Goal: Task Accomplishment & Management: Manage account settings

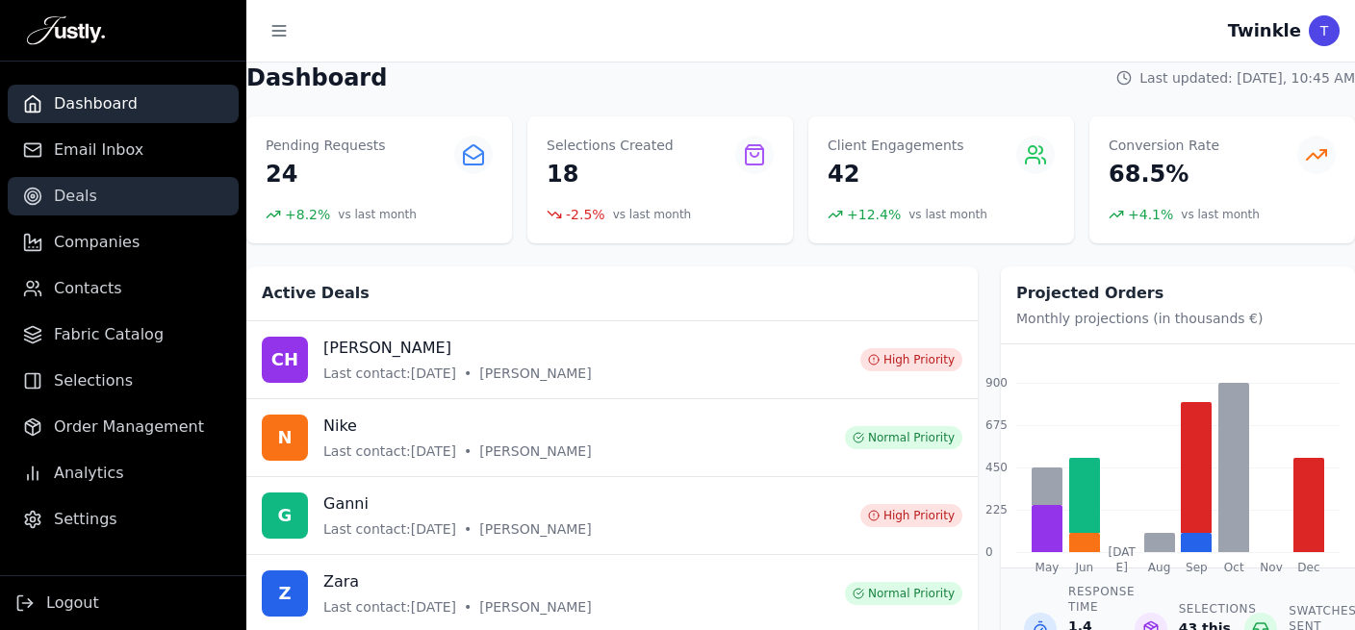
click at [58, 198] on span "Deals" at bounding box center [75, 196] width 43 height 23
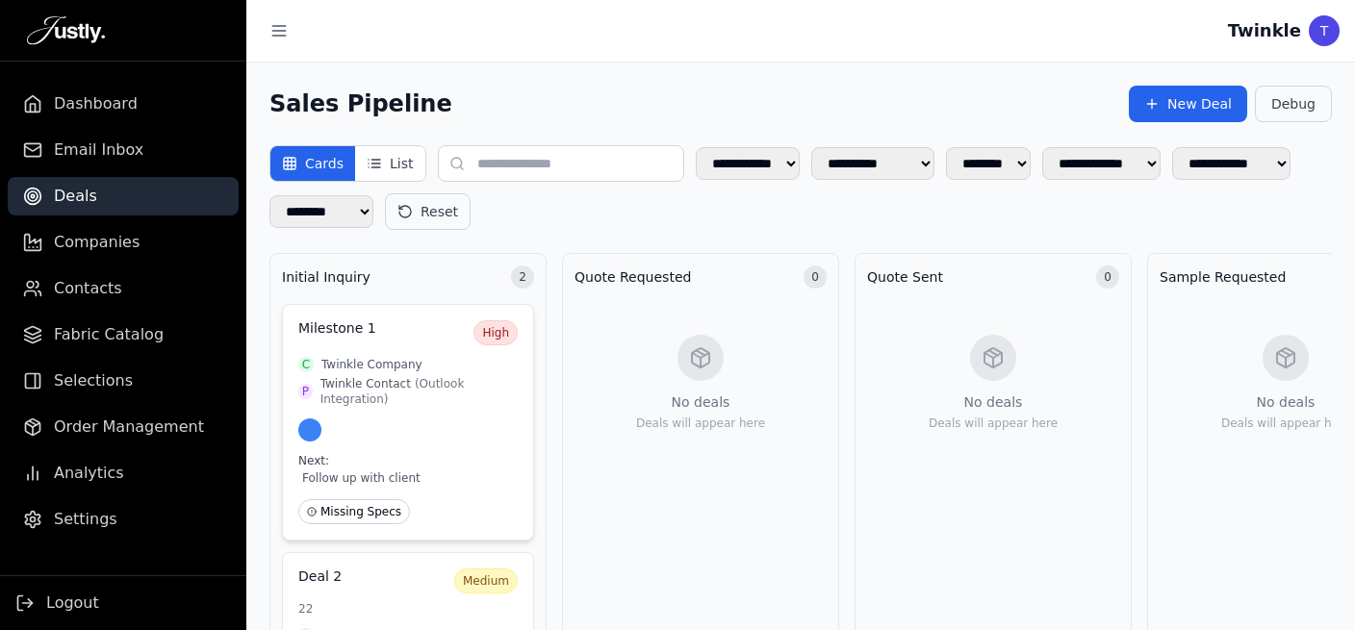
click at [370, 357] on span "Twinkle Company" at bounding box center [371, 364] width 101 height 15
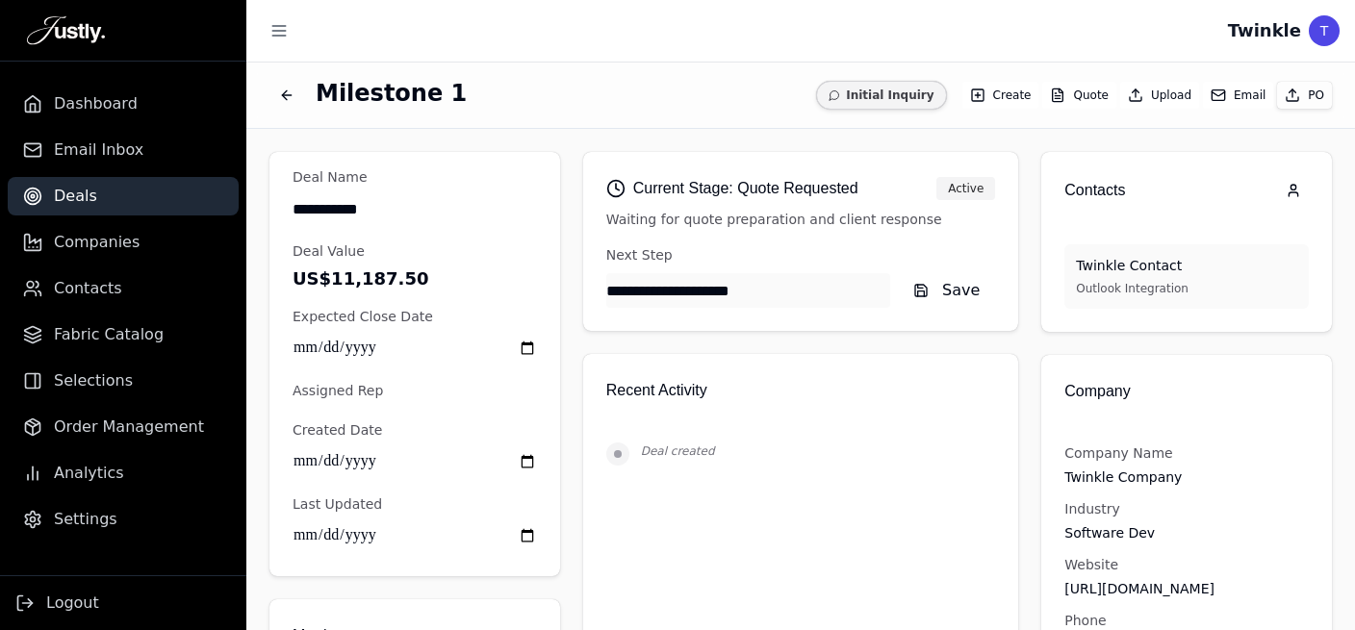
click at [1237, 82] on button "Email" at bounding box center [1238, 95] width 70 height 27
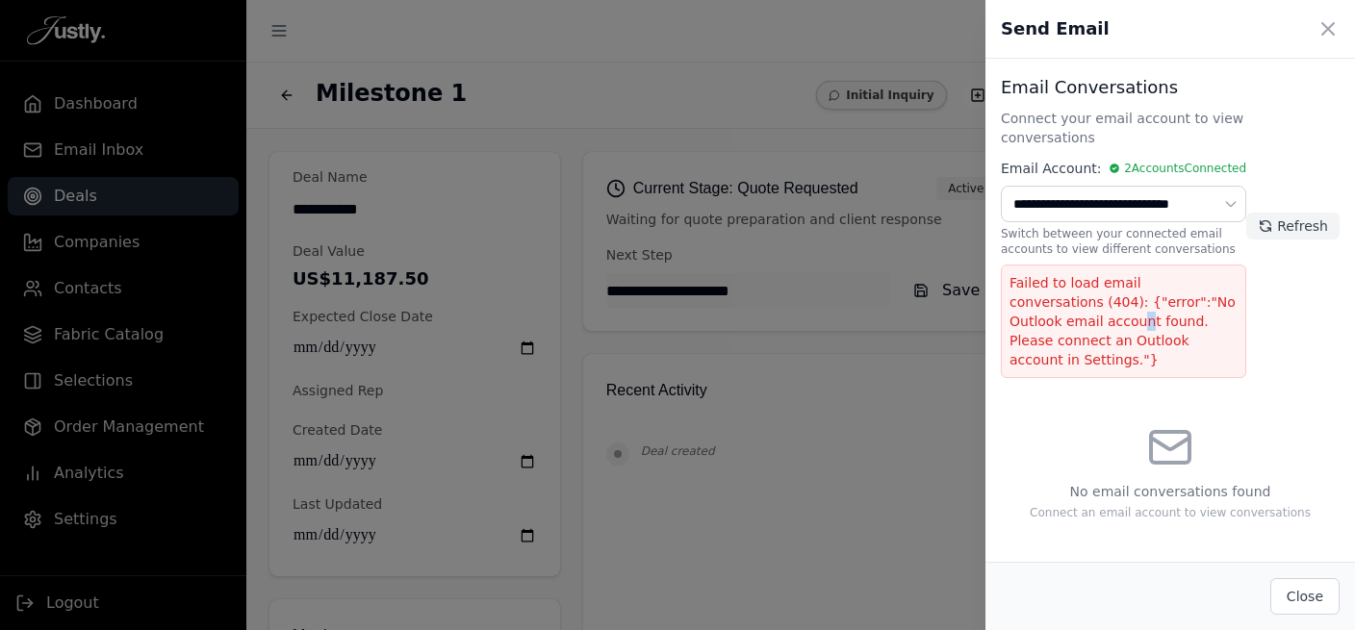
drag, startPoint x: 1046, startPoint y: 317, endPoint x: 1215, endPoint y: 325, distance: 168.6
click at [1068, 324] on p "Failed to load email conversations (404): {"error":"No Outlook email account fo…" at bounding box center [1124, 321] width 228 height 96
click at [1200, 351] on div "Failed to load email conversations (404): {"error":"No Outlook email account fo…" at bounding box center [1123, 322] width 245 height 114
click at [864, 456] on div at bounding box center [677, 315] width 1355 height 630
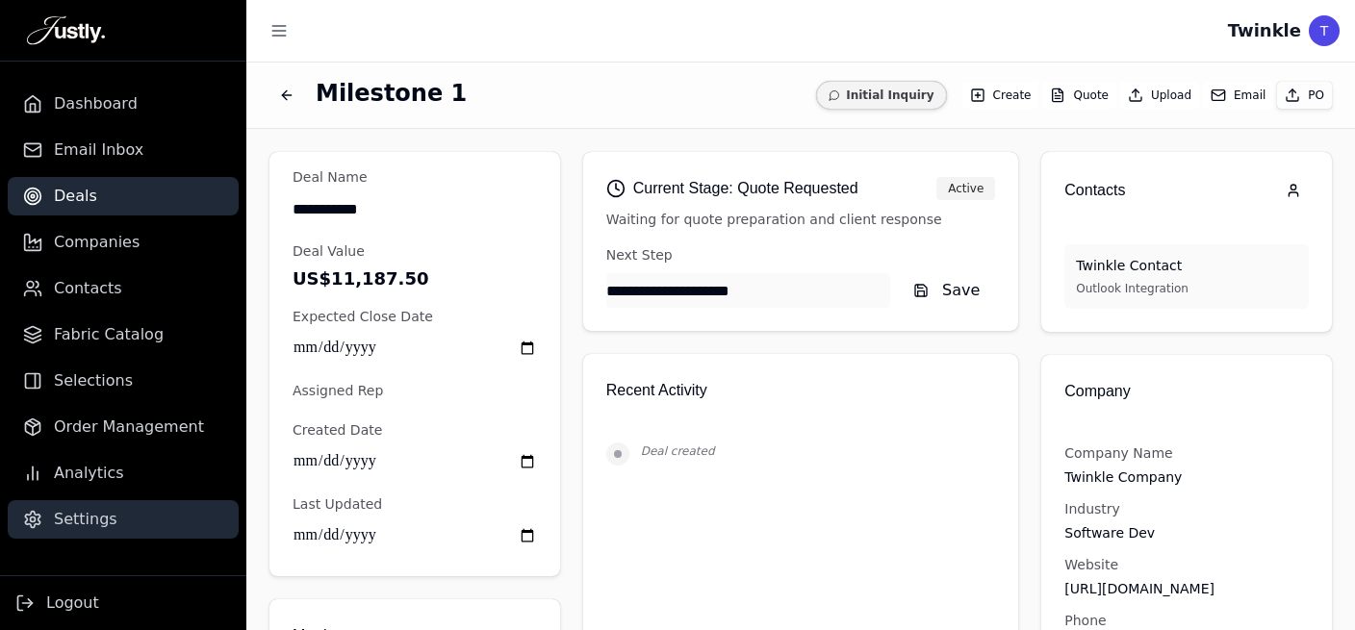
click at [102, 515] on span "Settings" at bounding box center [86, 519] width 64 height 23
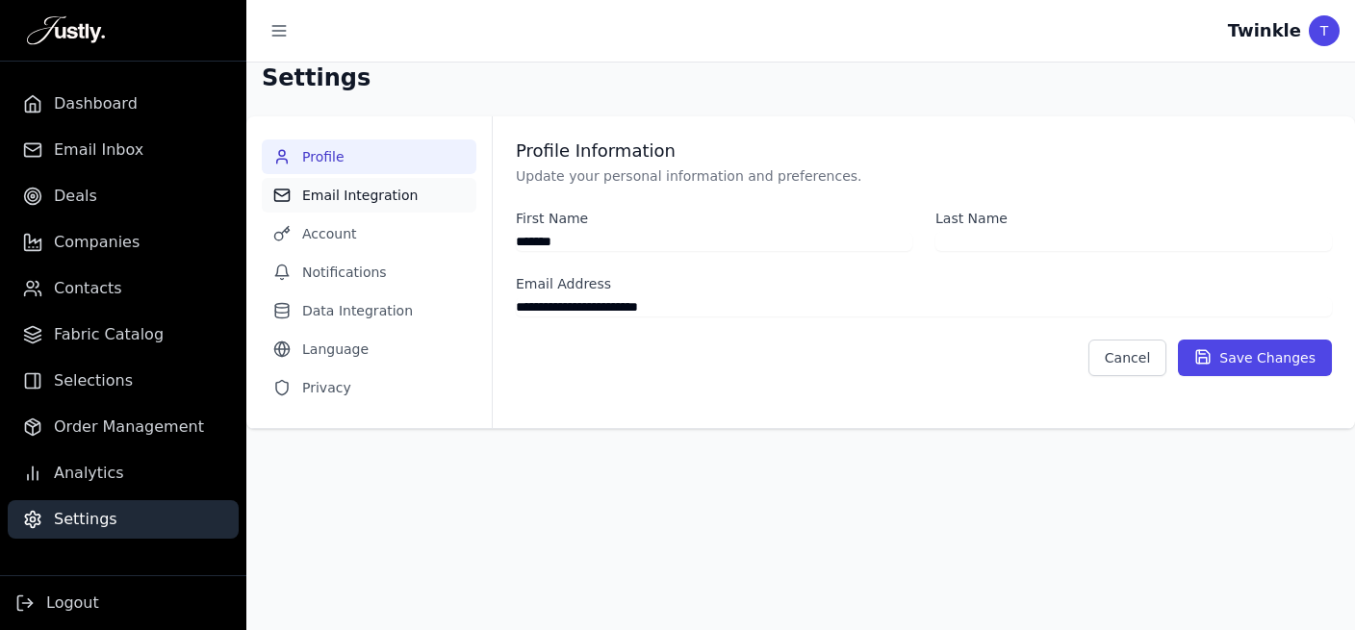
click at [378, 200] on button "Email Integration" at bounding box center [369, 195] width 215 height 35
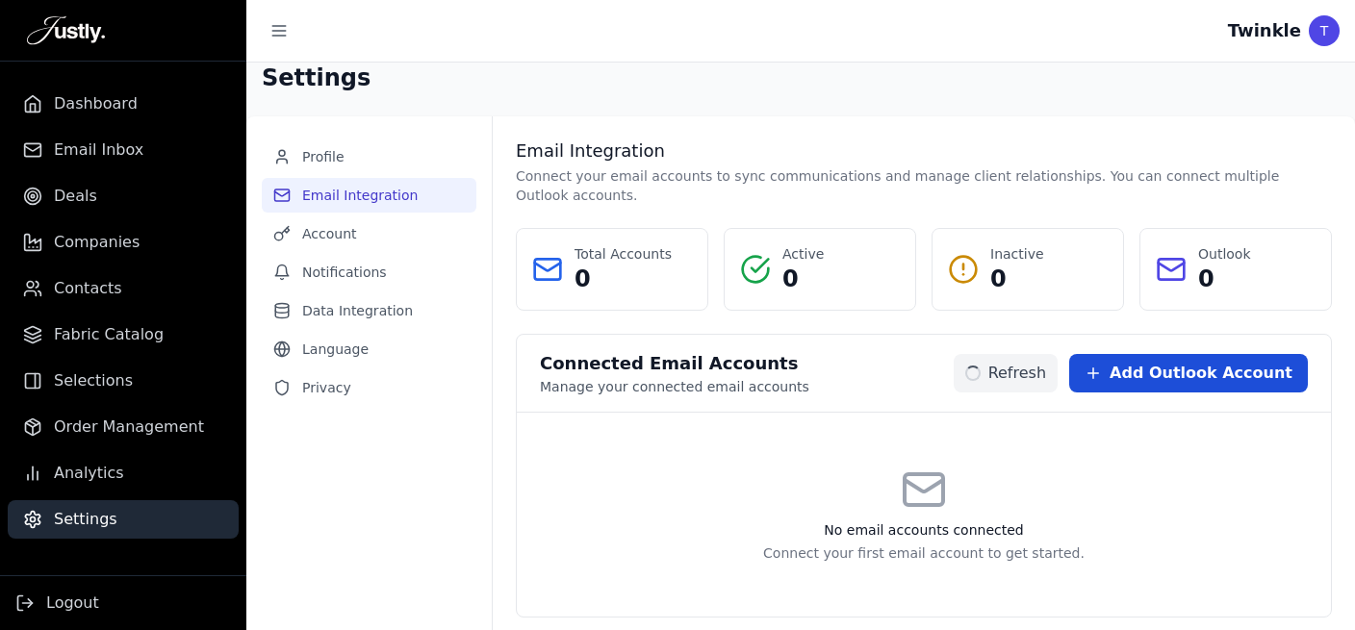
click at [1261, 362] on span "Add Outlook Account" at bounding box center [1201, 373] width 183 height 23
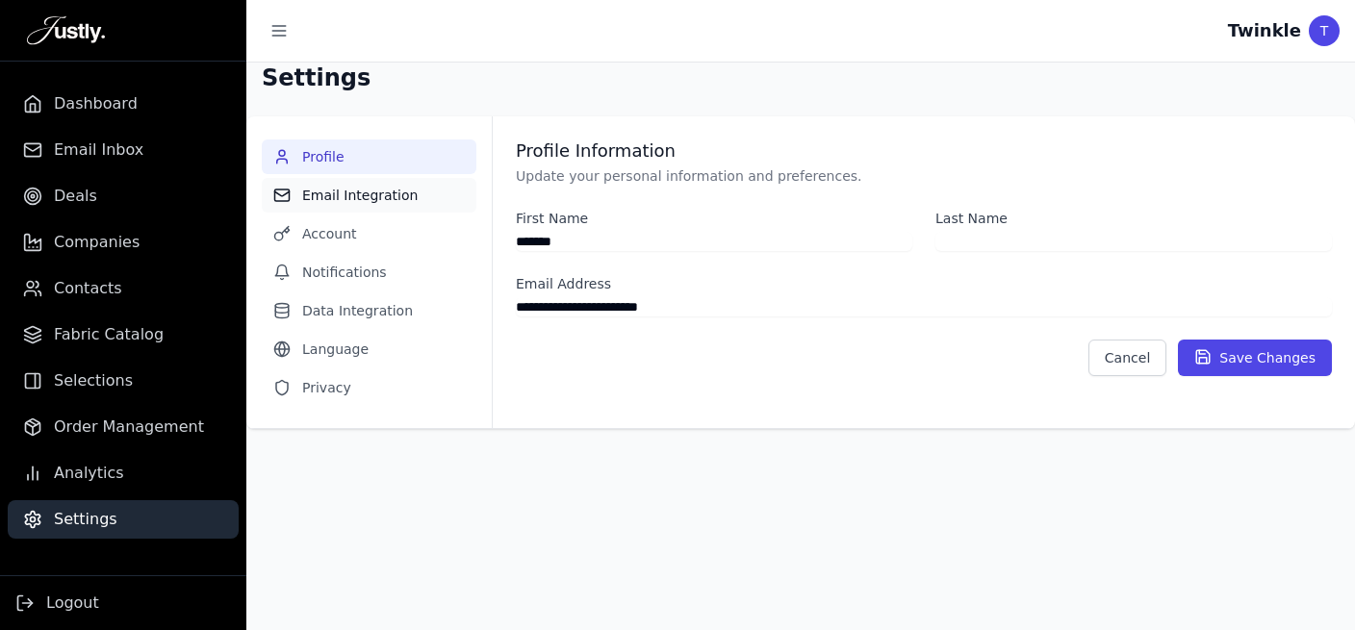
click at [359, 194] on button "Email Integration" at bounding box center [369, 195] width 215 height 35
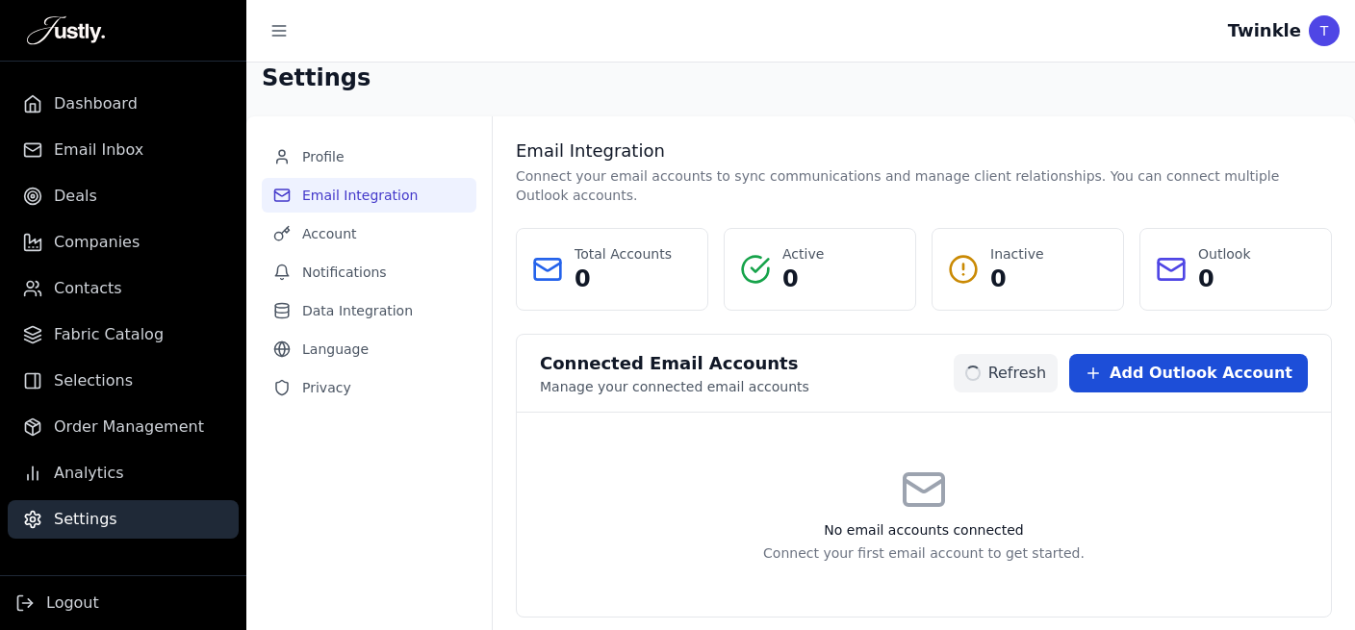
click at [1240, 362] on span "Add Outlook Account" at bounding box center [1201, 373] width 183 height 23
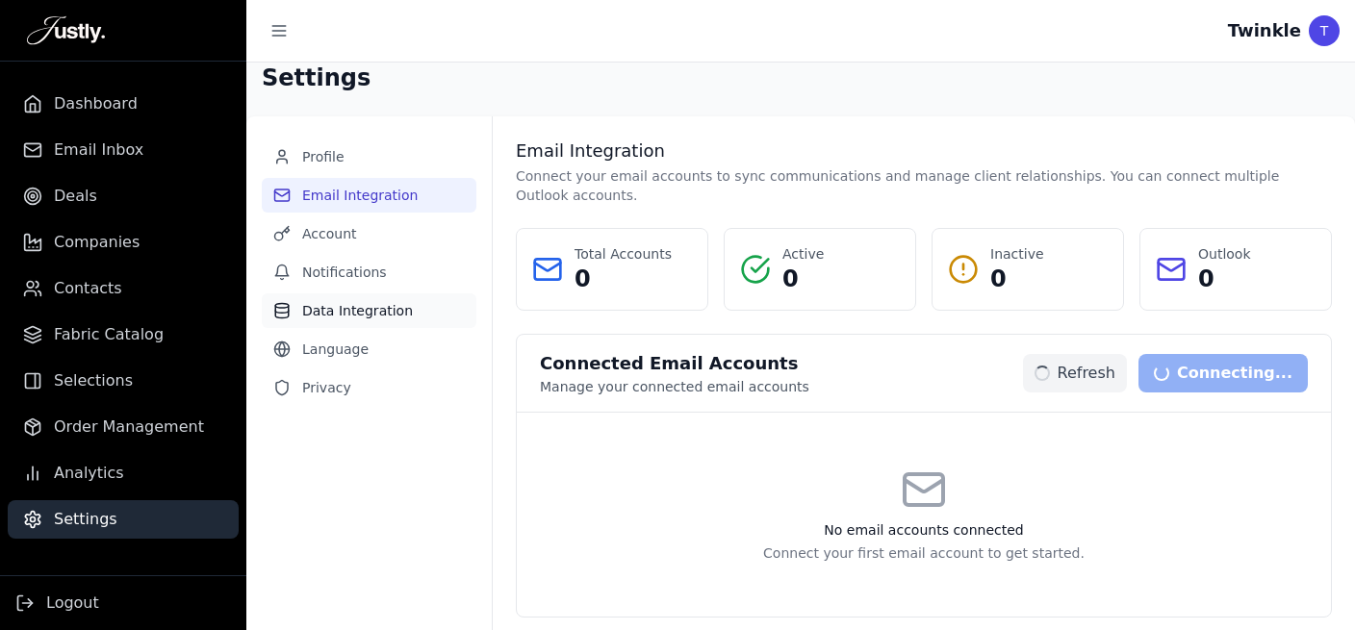
click at [340, 308] on button "Data Integration" at bounding box center [369, 311] width 215 height 35
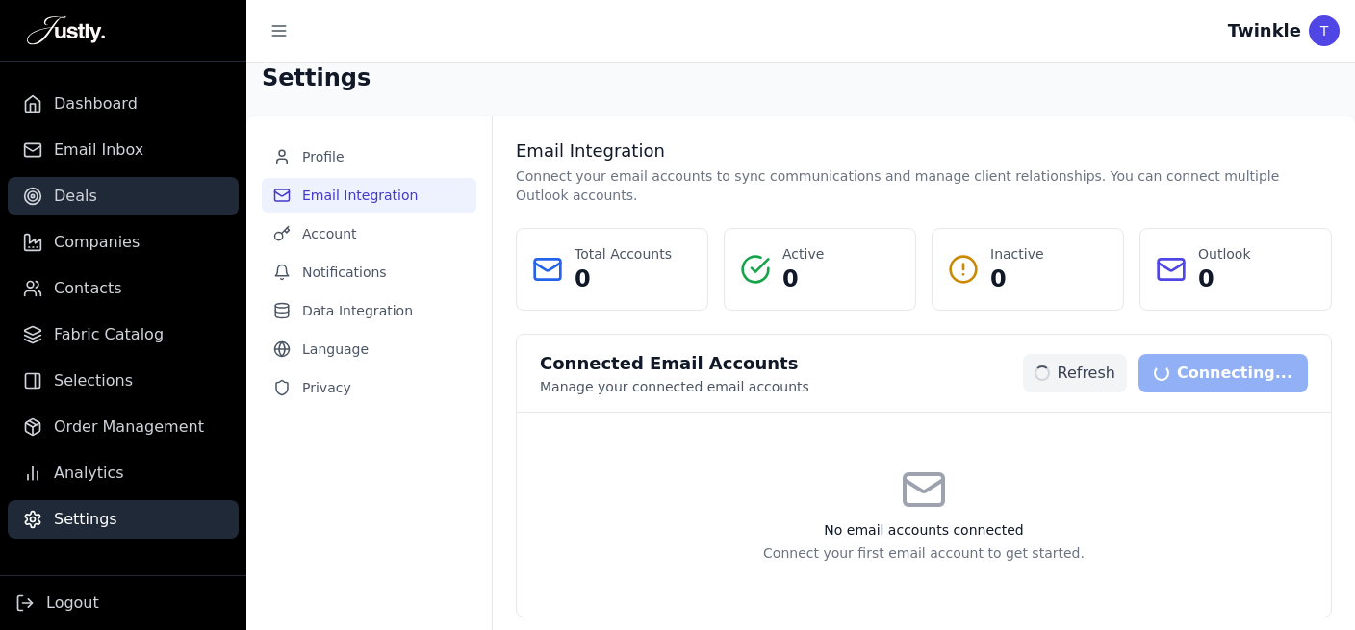
click at [59, 198] on span "Deals" at bounding box center [75, 196] width 43 height 23
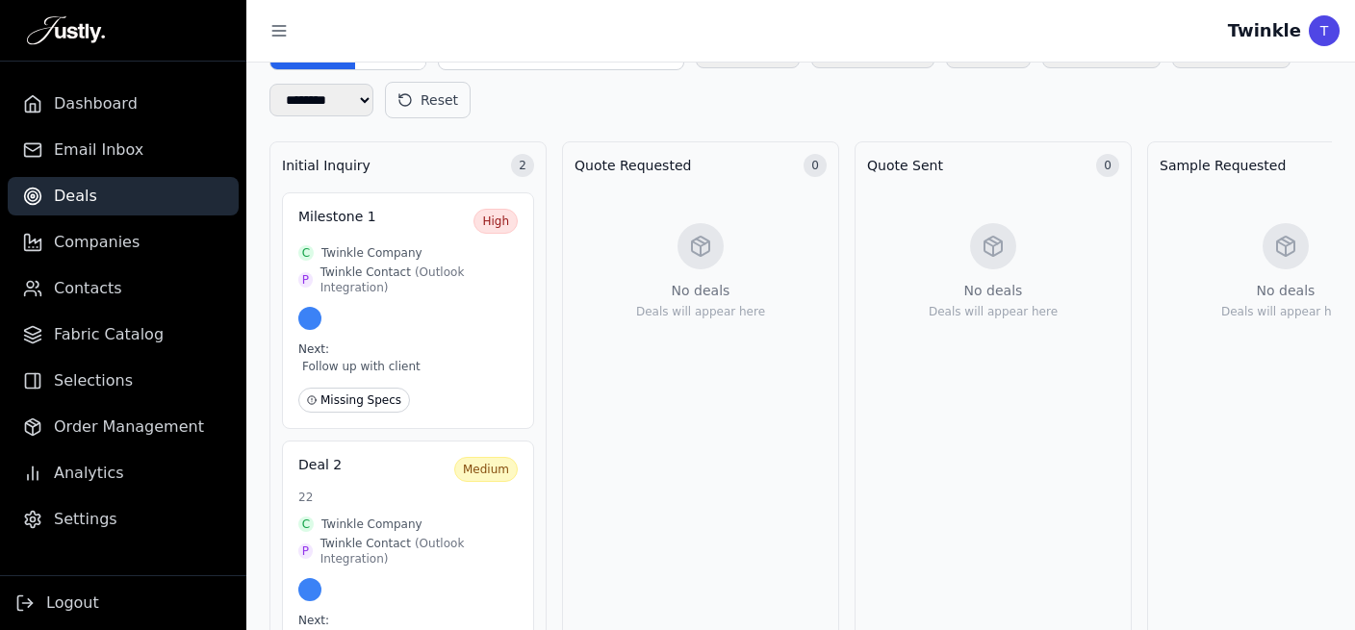
scroll to position [215, 0]
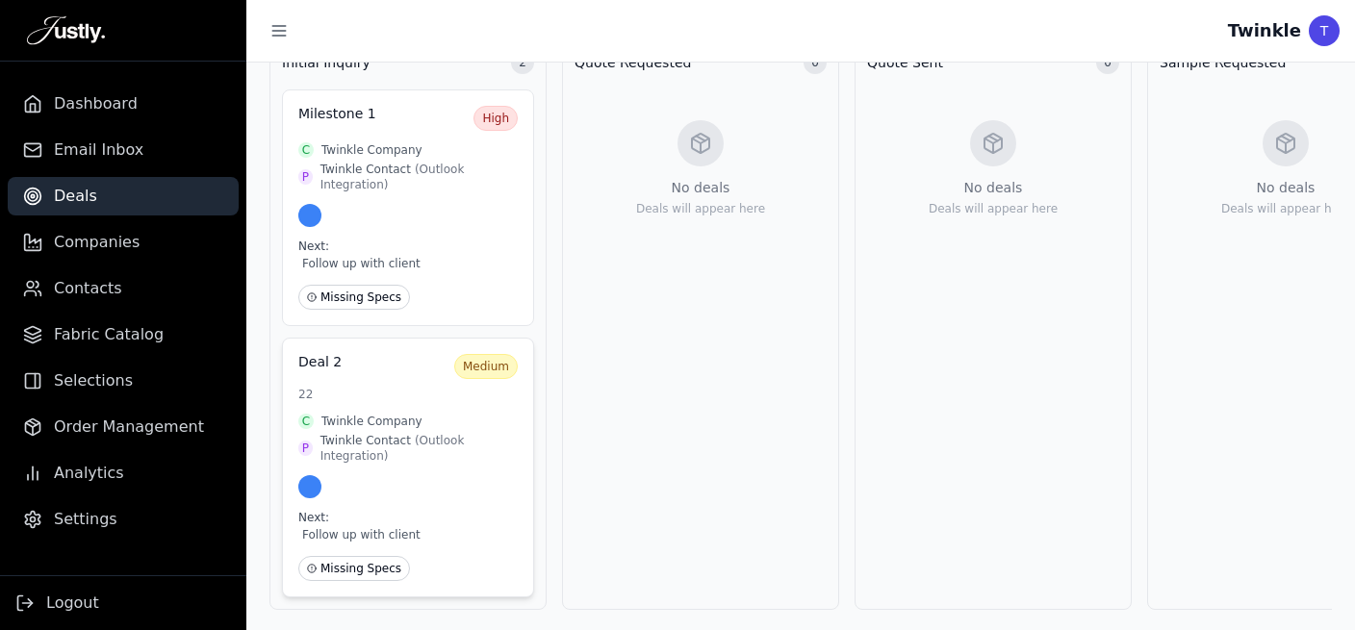
click at [366, 414] on span "Twinkle Company" at bounding box center [371, 421] width 101 height 15
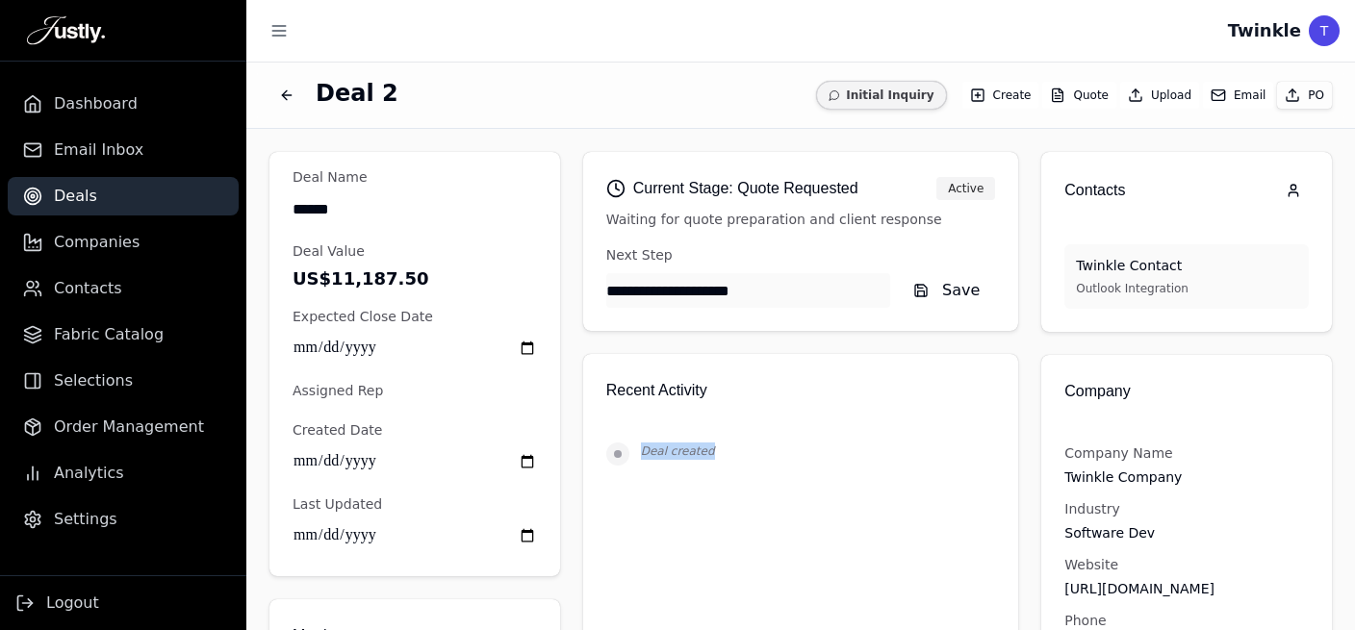
drag, startPoint x: 663, startPoint y: 459, endPoint x: 625, endPoint y: 456, distance: 38.6
click at [625, 456] on div "Deal created" at bounding box center [801, 454] width 390 height 23
click at [1224, 99] on button "Email" at bounding box center [1238, 95] width 70 height 27
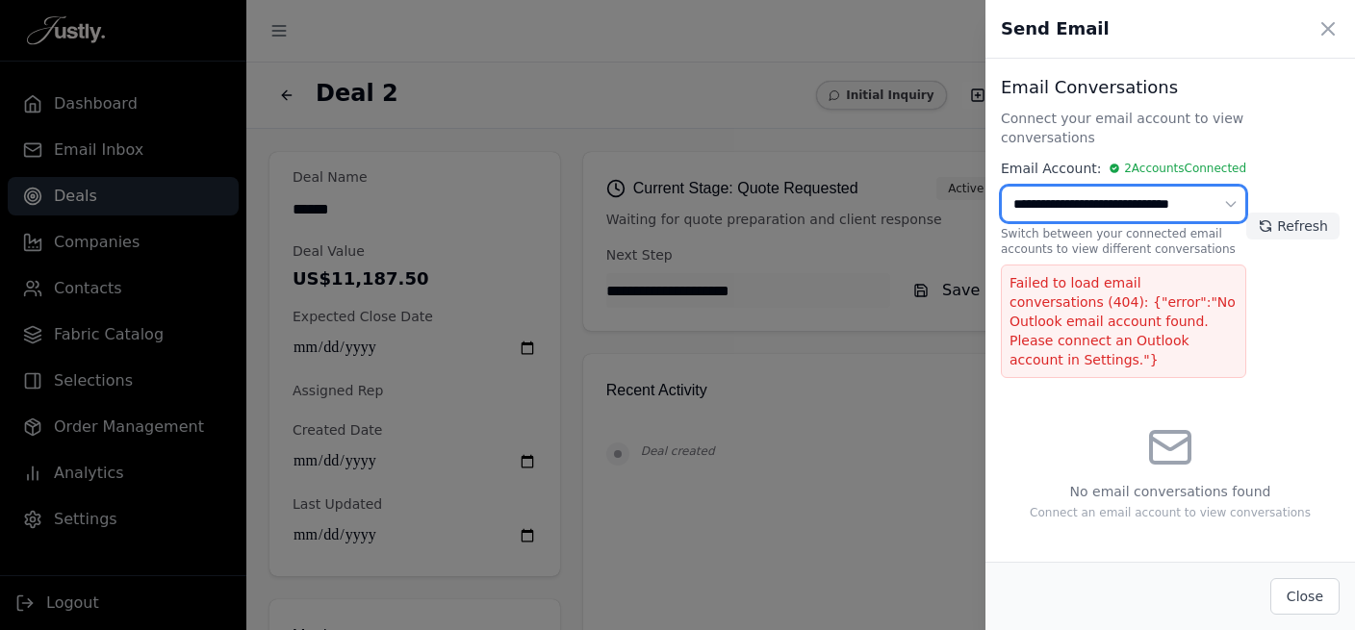
click at [1001, 186] on select "**********" at bounding box center [1123, 204] width 245 height 37
select select "**********"
click option "**********" at bounding box center [0, 0] width 0 height 0
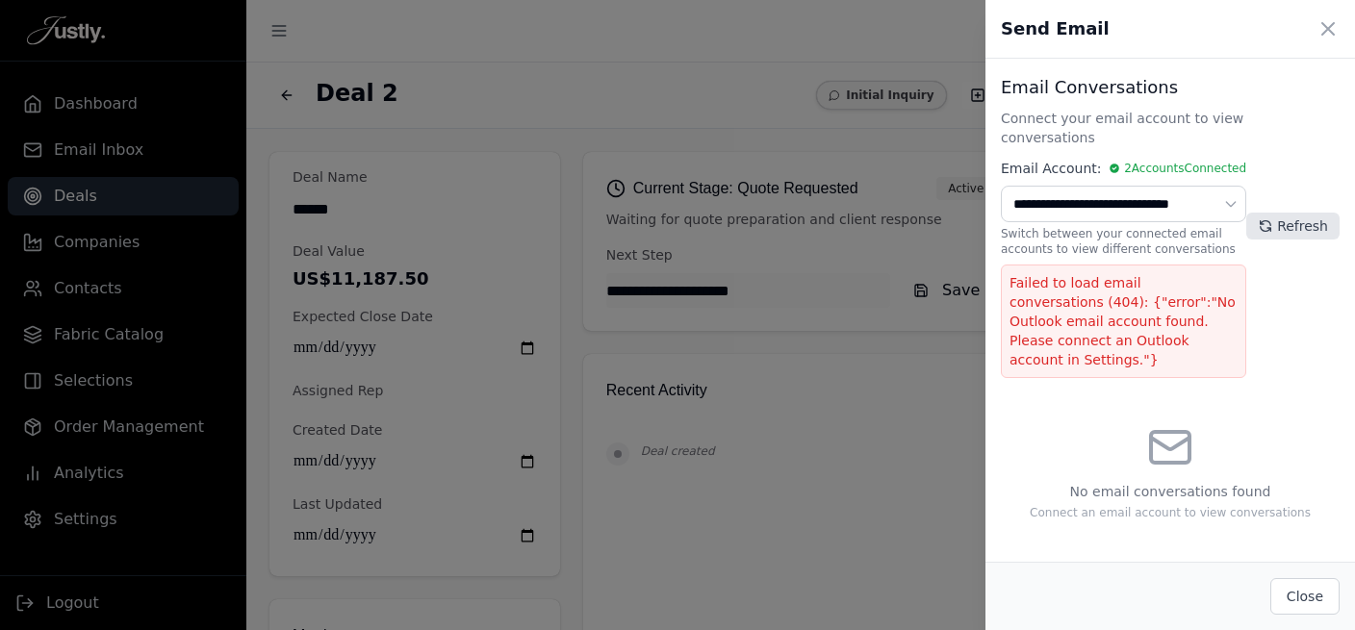
click at [1291, 213] on button "Refresh" at bounding box center [1292, 226] width 93 height 27
click at [1308, 593] on button "Close" at bounding box center [1304, 596] width 69 height 37
